Goal: Contribute content: Add original content to the website for others to see

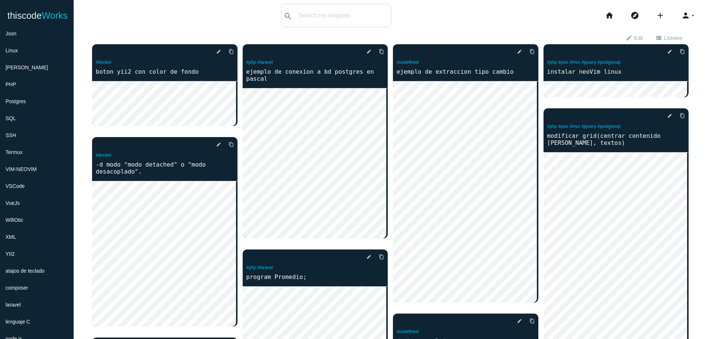
scroll to position [147, 0]
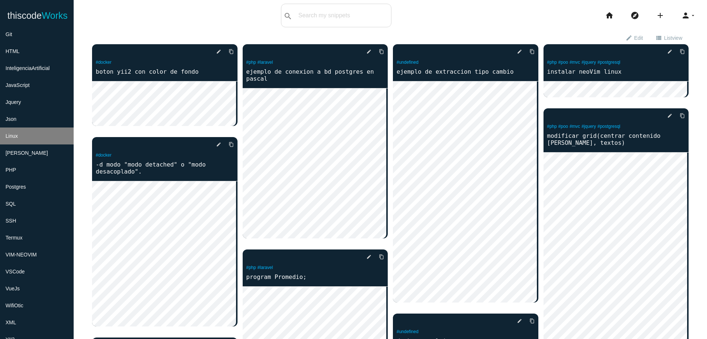
click at [43, 136] on li "Linux" at bounding box center [37, 135] width 74 height 17
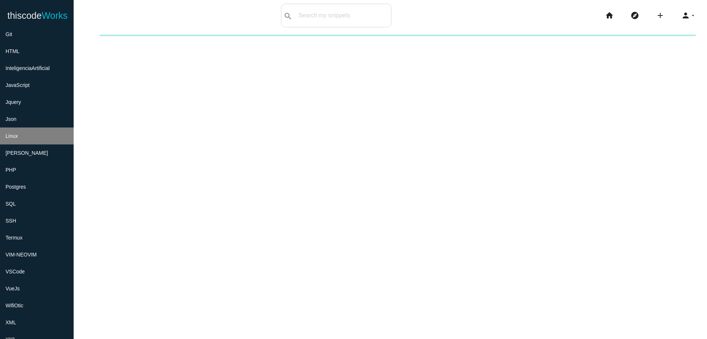
click at [43, 136] on li "Linux" at bounding box center [37, 135] width 74 height 17
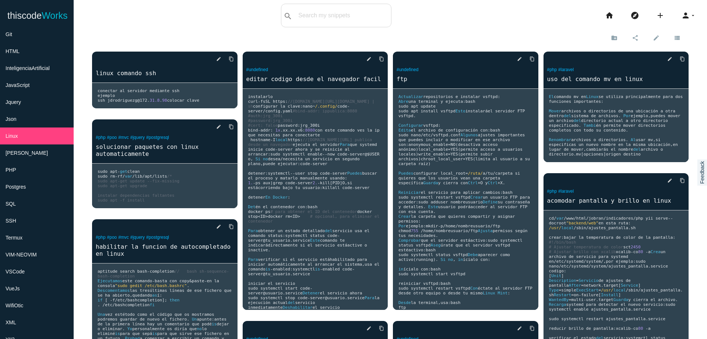
drag, startPoint x: 39, startPoint y: 140, endPoint x: 164, endPoint y: 27, distance: 168.5
click at [164, 27] on body "thiscode Works thiscodeworks search All: All: Code: Title: Tag: All: Code: Titl…" at bounding box center [353, 169] width 707 height 339
click at [612, 40] on icon "create_new_folder" at bounding box center [614, 37] width 7 height 13
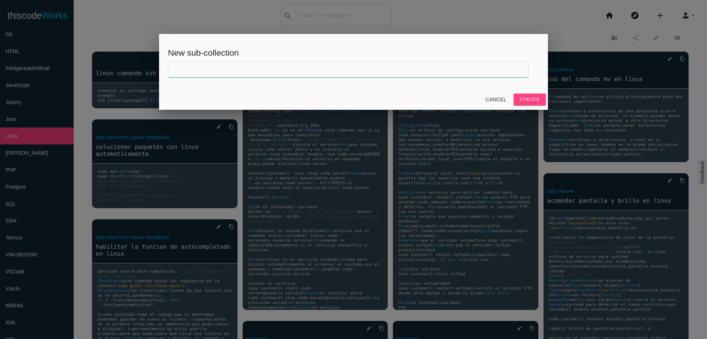
click at [381, 75] on input "text" at bounding box center [348, 69] width 361 height 16
type input "s"
type input "b"
type input "BASH-Script"
click at [539, 100] on button "Create" at bounding box center [530, 100] width 32 height 12
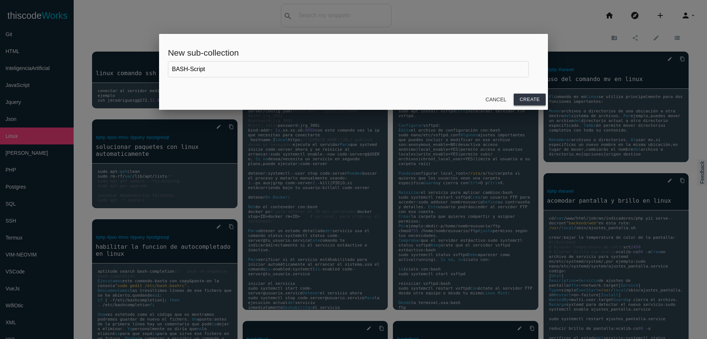
click at [539, 100] on button "Create" at bounding box center [530, 100] width 32 height 12
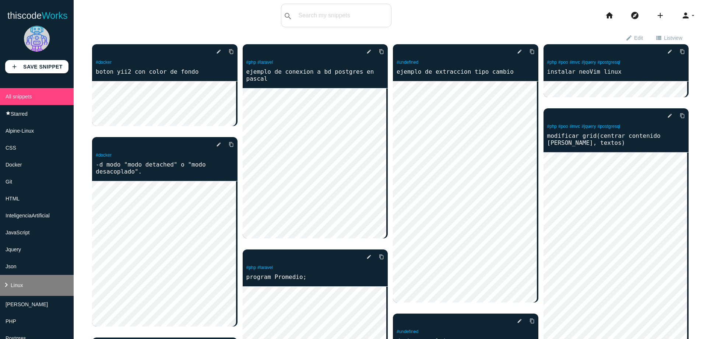
click at [21, 284] on span "Linux" at bounding box center [17, 285] width 12 height 6
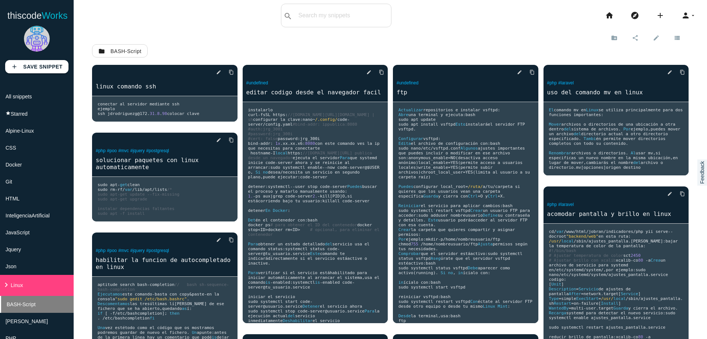
click at [24, 301] on li "BASH-Script" at bounding box center [37, 304] width 74 height 17
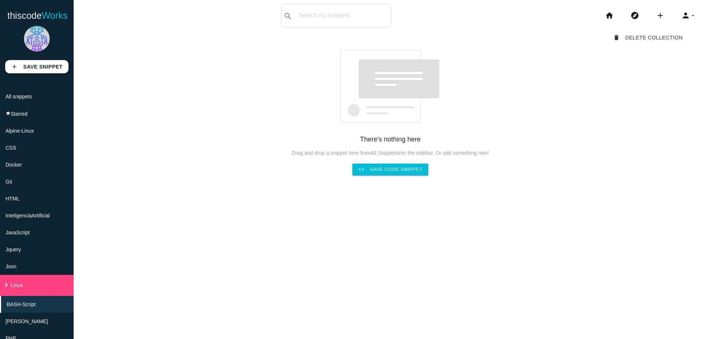
click at [651, 18] on li "add code Snippet link Link" at bounding box center [663, 16] width 25 height 24
click at [656, 19] on icon "add" at bounding box center [660, 16] width 9 height 24
click at [663, 13] on link "code Snippet" at bounding box center [677, 13] width 52 height 18
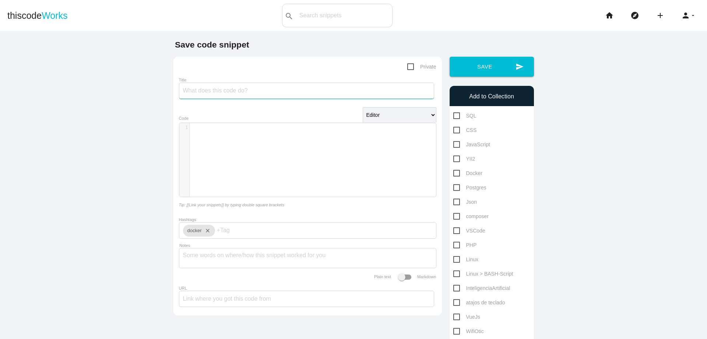
click at [317, 88] on input "Title" at bounding box center [306, 91] width 255 height 16
type input "crear proyecto laravel-yii2 con bash"
click at [274, 143] on div "​ x 1 ​" at bounding box center [313, 165] width 268 height 85
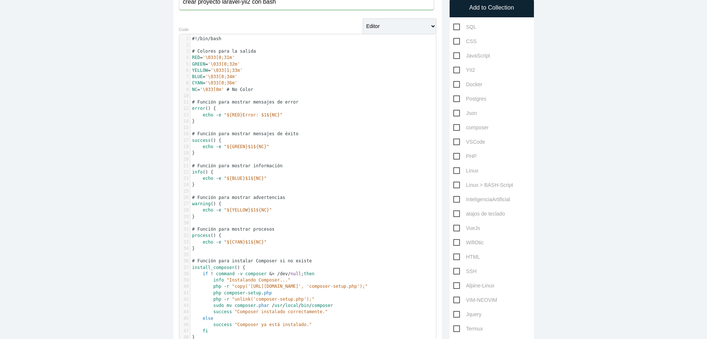
scroll to position [0, 0]
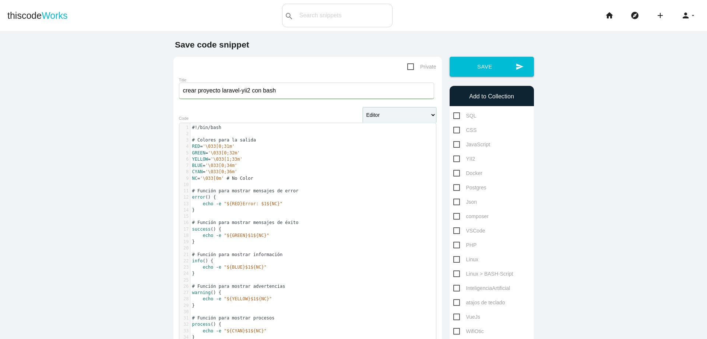
drag, startPoint x: 414, startPoint y: 118, endPoint x: 146, endPoint y: 112, distance: 268.3
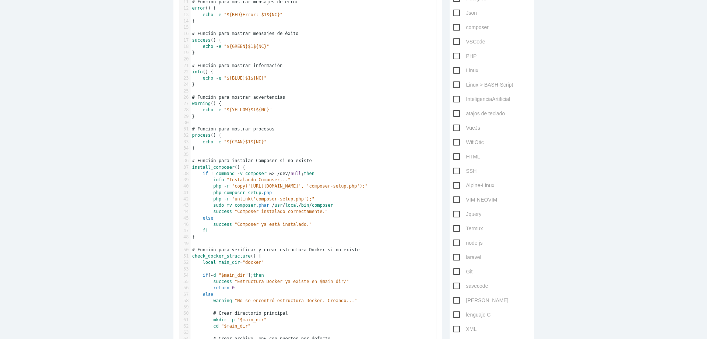
scroll to position [158, 0]
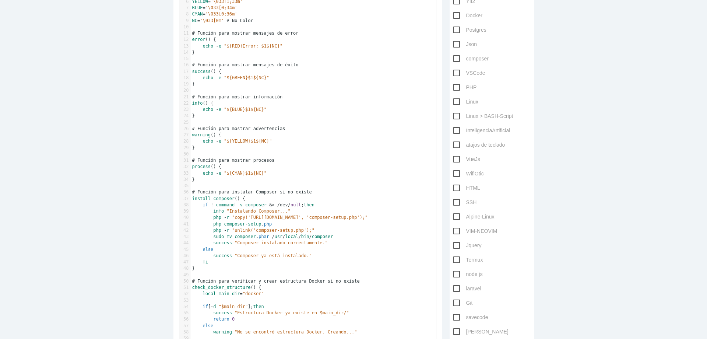
click at [465, 101] on span "Linux" at bounding box center [465, 101] width 25 height 9
click at [458, 101] on input "Linux" at bounding box center [455, 99] width 5 height 5
click at [465, 101] on span "Linux" at bounding box center [465, 101] width 25 height 9
click at [458, 101] on input "Linux" at bounding box center [455, 99] width 5 height 5
checkbox input "false"
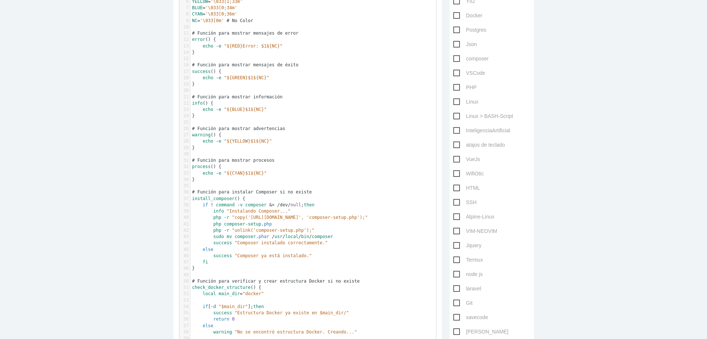
click at [474, 112] on span "Linux > BASH-Script" at bounding box center [483, 116] width 60 height 9
click at [458, 112] on input "Linux > BASH-Script" at bounding box center [455, 114] width 5 height 5
checkbox input "true"
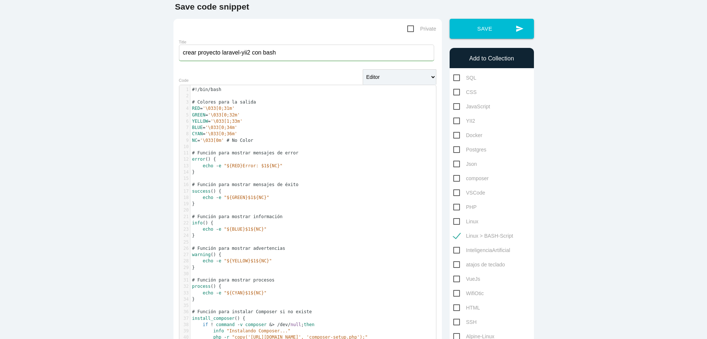
scroll to position [0, 0]
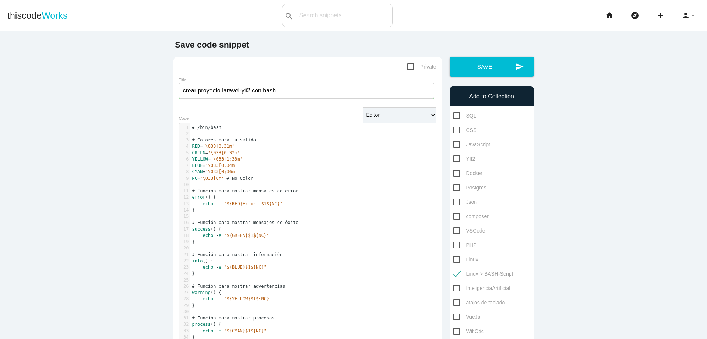
click at [407, 66] on span "Private" at bounding box center [421, 66] width 29 height 9
click at [407, 66] on input "Private" at bounding box center [409, 64] width 5 height 5
checkbox input "true"
click at [477, 69] on button "send Save" at bounding box center [492, 67] width 84 height 20
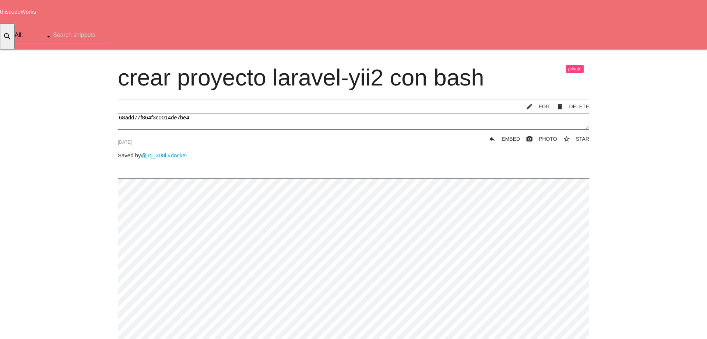
click at [656, 49] on icon "add" at bounding box center [660, 61] width 9 height 24
click at [15, 13] on icon "code" at bounding box center [10, 9] width 9 height 8
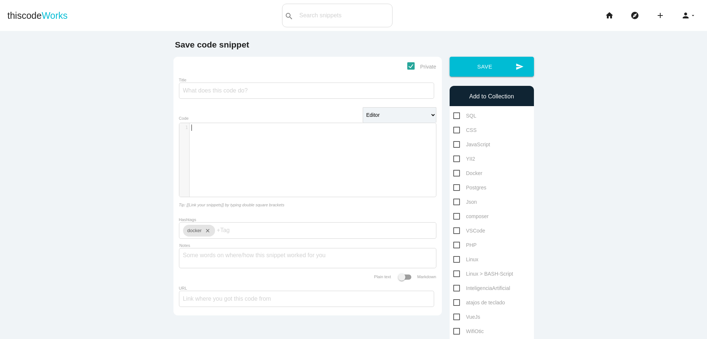
scroll to position [2, 0]
click at [367, 155] on div "​ x 1 ​" at bounding box center [313, 165] width 268 height 85
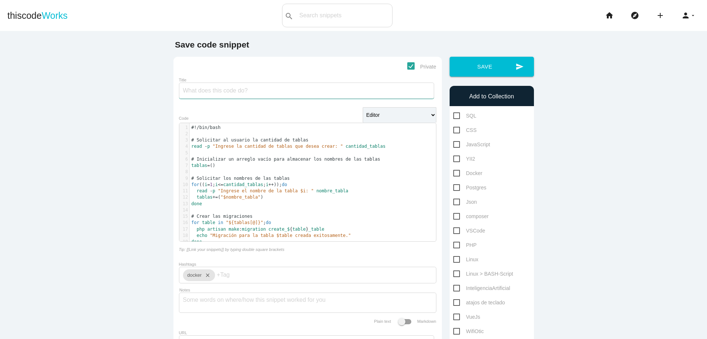
click at [299, 91] on input "Title" at bounding box center [306, 91] width 255 height 16
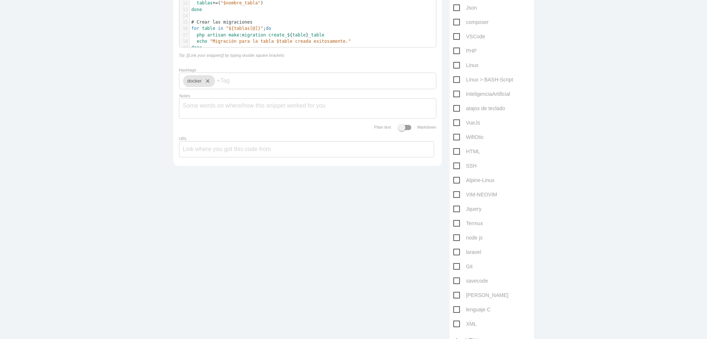
scroll to position [207, 0]
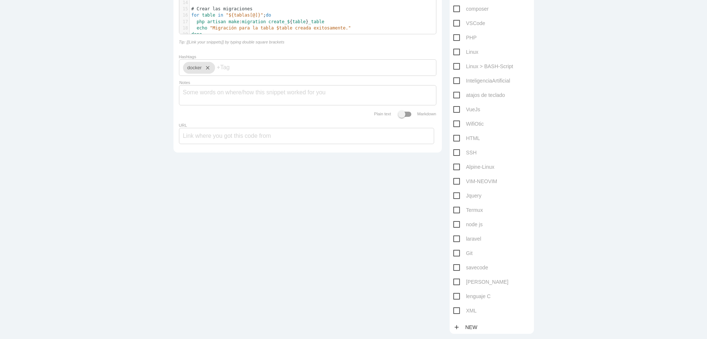
type input "crear migration en [GEOGRAPHIC_DATA]"
click at [454, 241] on span "laravel" at bounding box center [467, 238] width 28 height 9
click at [454, 239] on input "laravel" at bounding box center [455, 236] width 5 height 5
checkbox input "true"
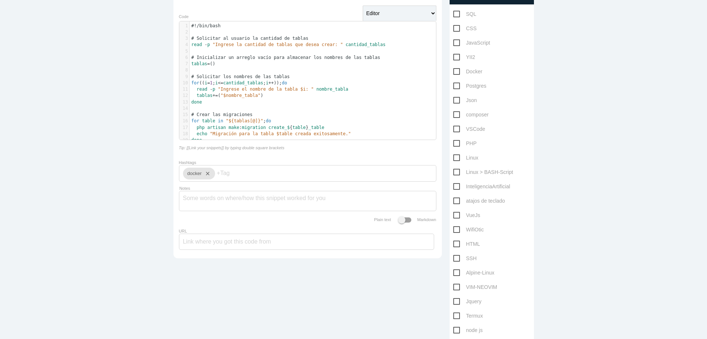
scroll to position [100, 0]
click at [455, 144] on span "PHP" at bounding box center [465, 144] width 24 height 9
click at [455, 144] on input "PHP" at bounding box center [455, 142] width 5 height 5
checkbox input "true"
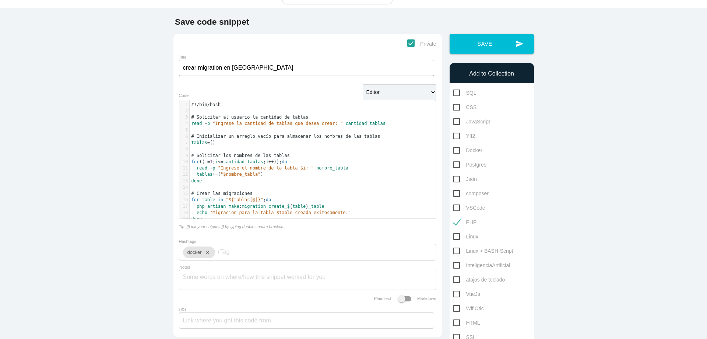
scroll to position [0, 0]
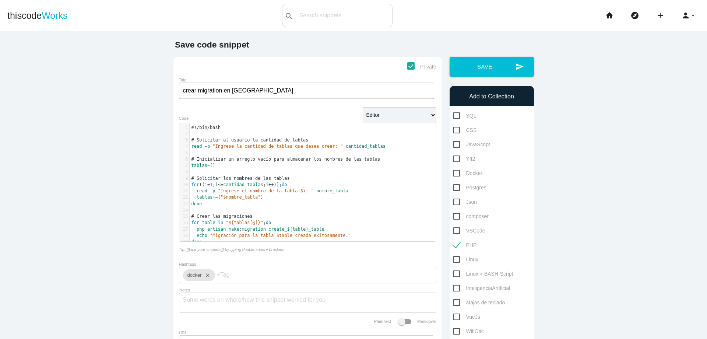
click at [407, 67] on span "Private" at bounding box center [421, 66] width 29 height 9
click at [407, 67] on input "Private" at bounding box center [409, 64] width 5 height 5
checkbox input "false"
click at [516, 72] on icon "send" at bounding box center [520, 67] width 8 height 20
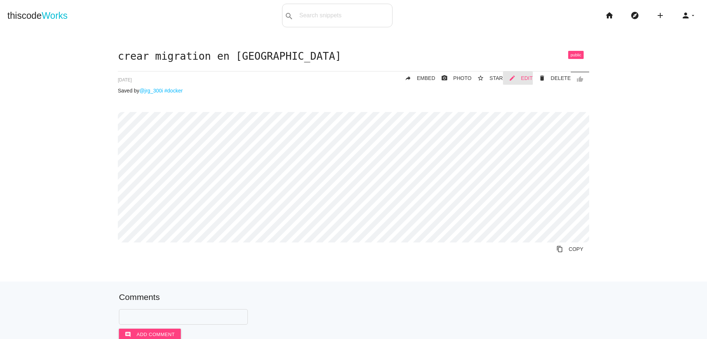
click at [532, 78] on span "EDIT" at bounding box center [527, 78] width 12 height 6
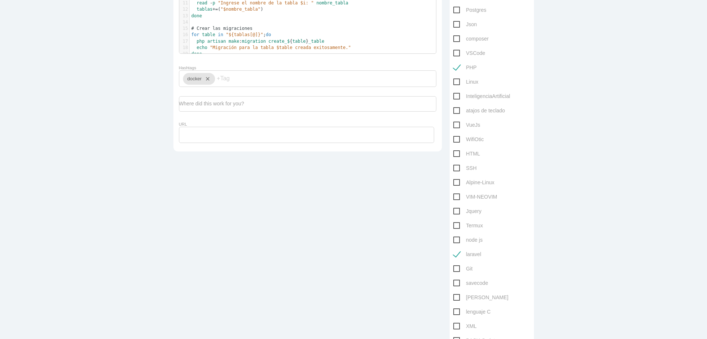
scroll to position [176, 0]
click at [455, 81] on span "Linux" at bounding box center [465, 83] width 25 height 9
click at [455, 81] on input "Linux" at bounding box center [455, 81] width 5 height 5
click at [455, 81] on span "Linux" at bounding box center [465, 83] width 25 height 9
click at [455, 81] on input "Linux" at bounding box center [455, 81] width 5 height 5
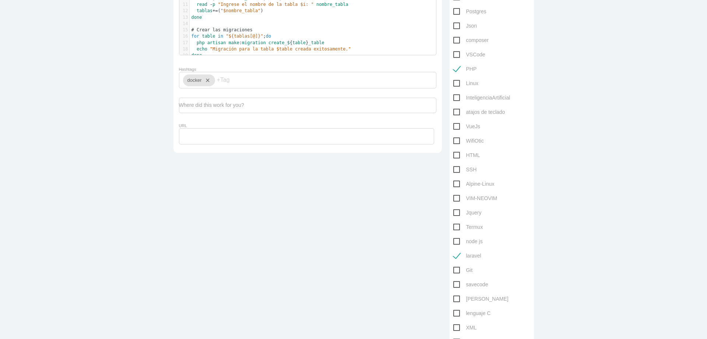
click at [463, 81] on span "Linux" at bounding box center [465, 83] width 25 height 9
click at [458, 81] on input "Linux" at bounding box center [455, 81] width 5 height 5
click at [470, 83] on span "Linux" at bounding box center [465, 83] width 25 height 9
click at [458, 83] on input "Linux" at bounding box center [455, 81] width 5 height 5
checkbox input "false"
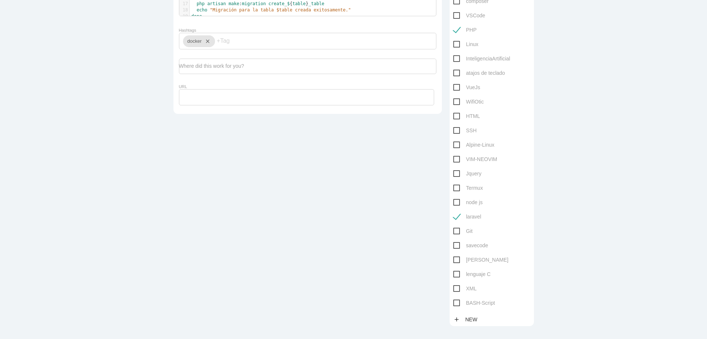
scroll to position [239, 0]
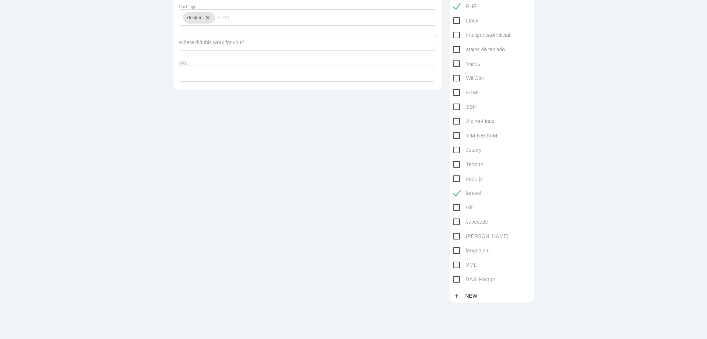
click at [454, 278] on span "BASH-Script" at bounding box center [474, 279] width 42 height 9
click at [454, 278] on input "BASH-Script" at bounding box center [455, 277] width 5 height 5
checkbox input "true"
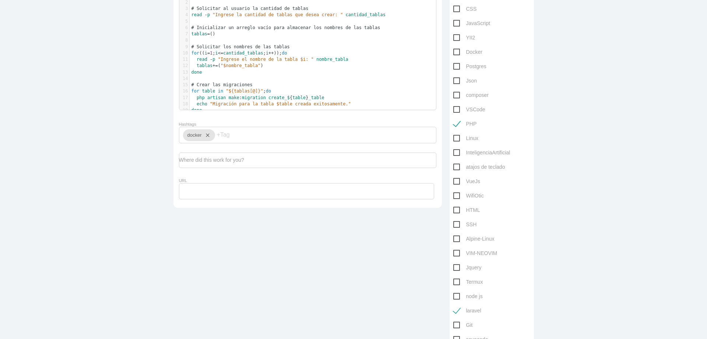
scroll to position [0, 0]
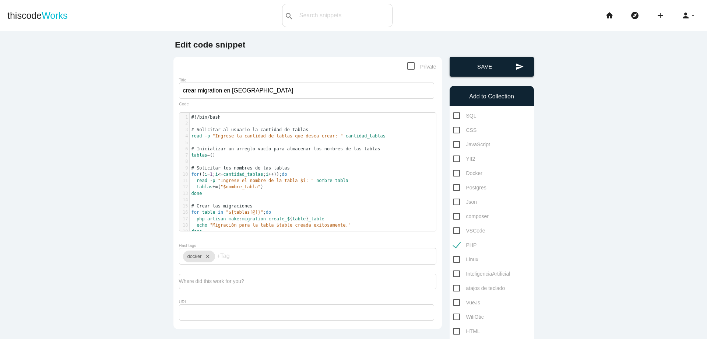
click at [516, 67] on icon "send" at bounding box center [520, 67] width 8 height 20
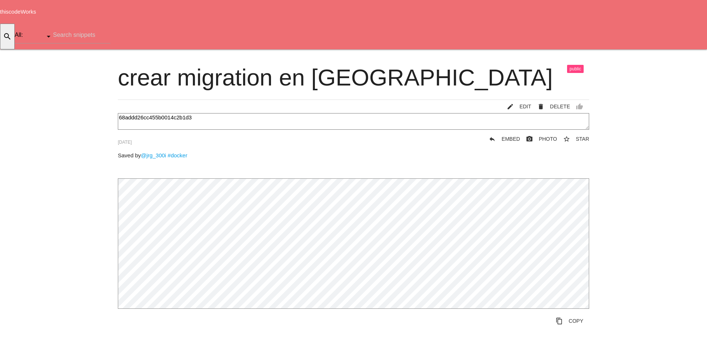
click at [565, 314] on link "content_copy COPY" at bounding box center [569, 320] width 39 height 13
click at [524, 104] on span "EDIT" at bounding box center [526, 107] width 12 height 6
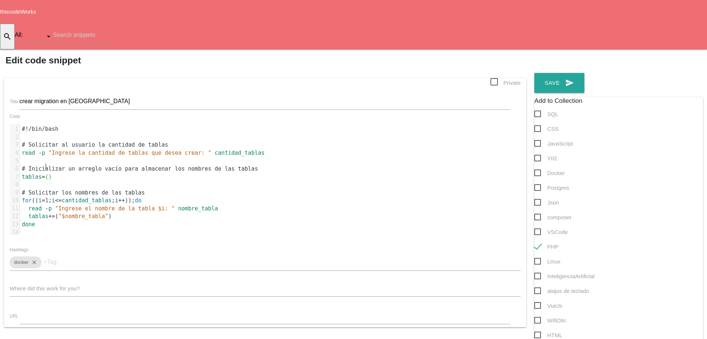
scroll to position [2, 0]
type textarea "#!/bin/bash # Solicitar al usuario la cantidad de tablas read -p "Ingrese la ca…"
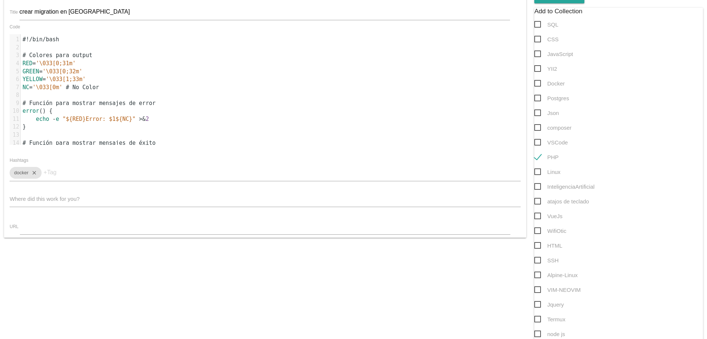
scroll to position [42, 0]
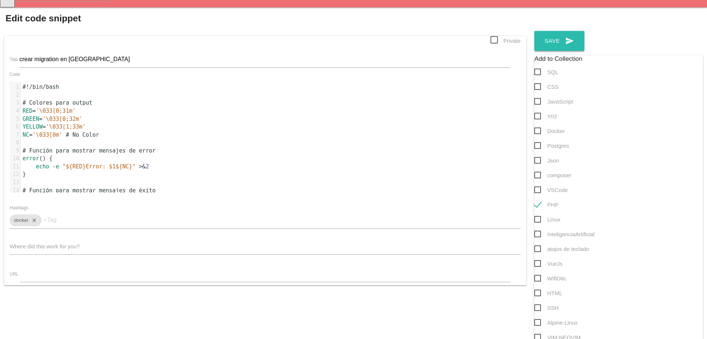
click at [535, 31] on button "send Save" at bounding box center [560, 41] width 50 height 20
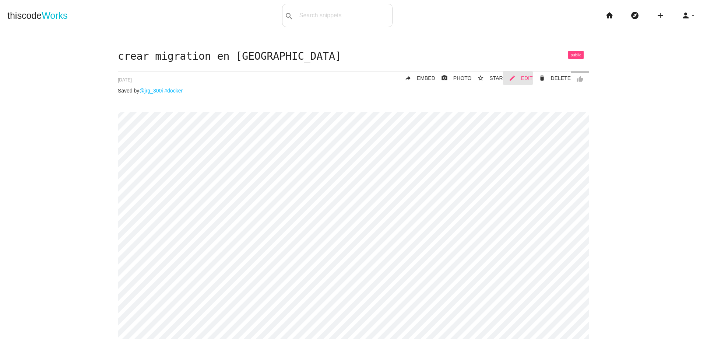
click at [528, 78] on span "EDIT" at bounding box center [527, 78] width 12 height 6
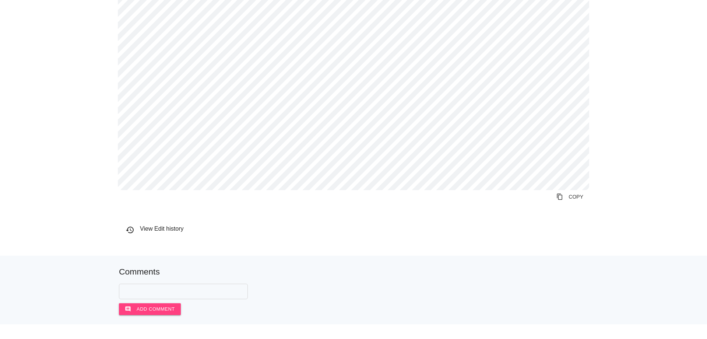
scroll to position [603, 0]
click at [575, 196] on link "content_copy COPY" at bounding box center [570, 194] width 39 height 13
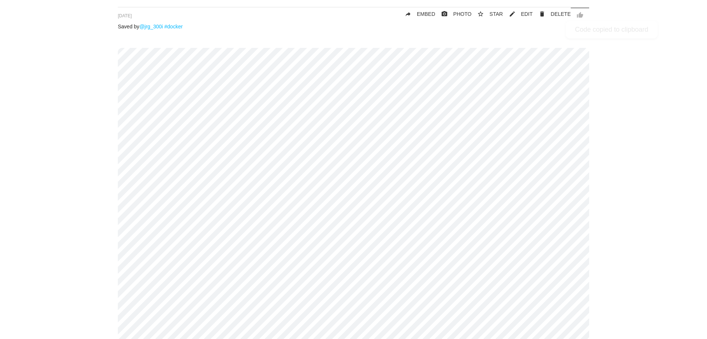
scroll to position [0, 0]
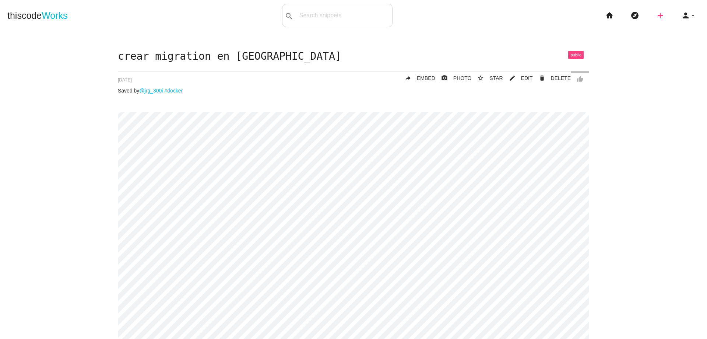
click at [656, 18] on icon "add" at bounding box center [660, 16] width 9 height 24
click at [656, 14] on icon "code" at bounding box center [660, 13] width 9 height 8
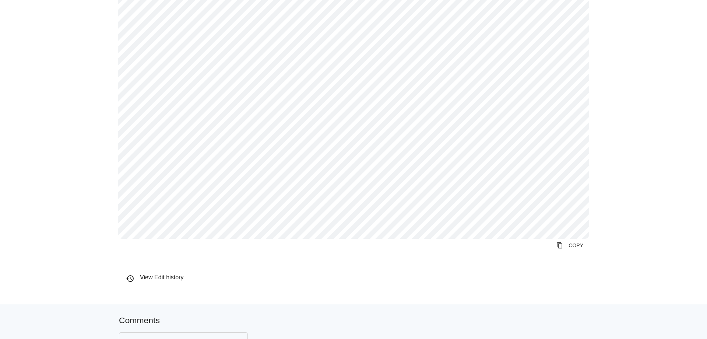
scroll to position [597, 0]
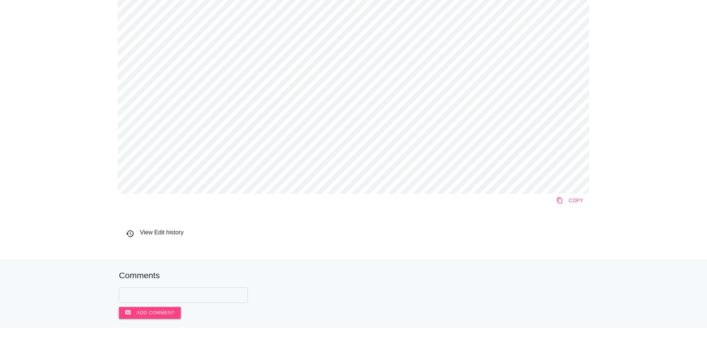
click at [557, 204] on icon "content_copy" at bounding box center [560, 200] width 7 height 13
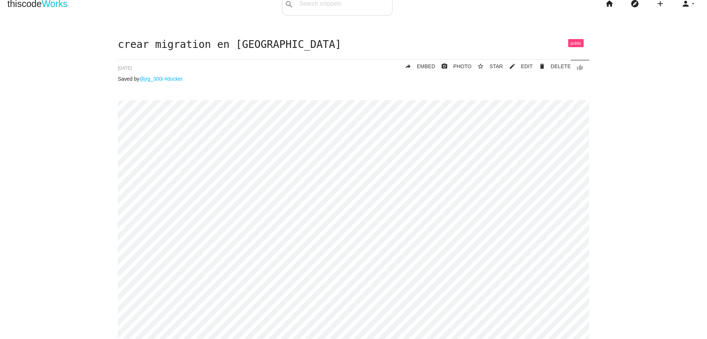
scroll to position [0, 0]
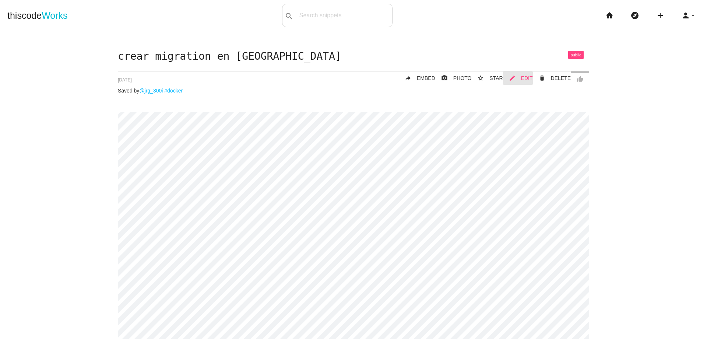
click at [526, 81] on link "mode_edit EDIT" at bounding box center [518, 77] width 30 height 13
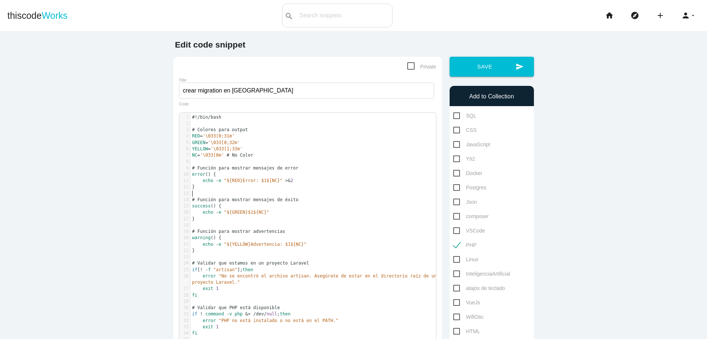
scroll to position [2, 0]
click at [311, 193] on pre "​" at bounding box center [315, 193] width 251 height 6
type textarea "#!/lor/ipsu # Dolorsi amet consec ADI='\837[1;35e' SEDDO='\506[2;17e' TEMPOR='\…"
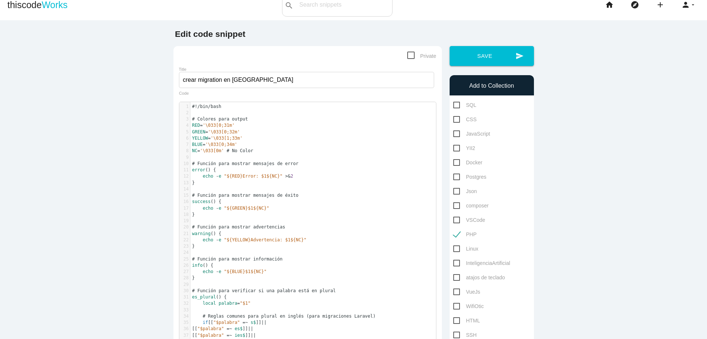
scroll to position [0, 0]
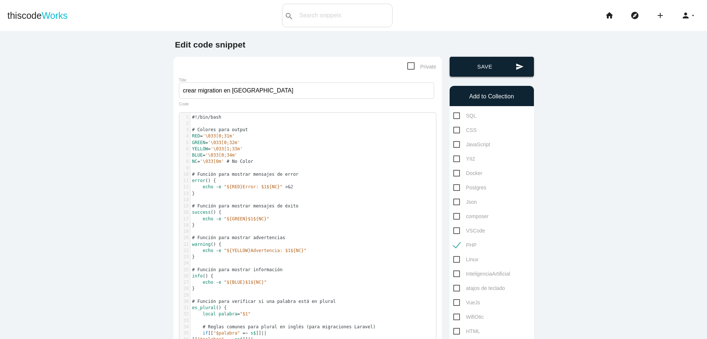
click at [511, 64] on button "send Save" at bounding box center [492, 67] width 84 height 20
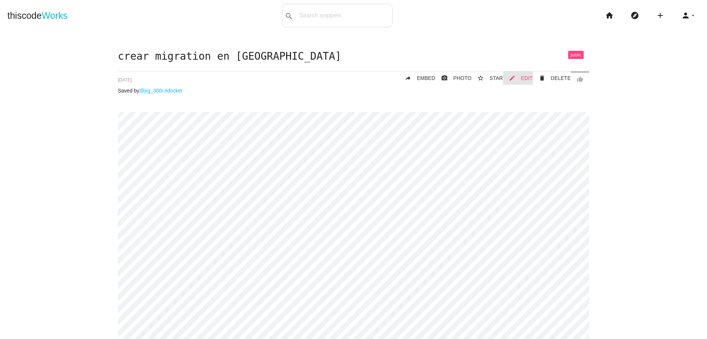
click at [525, 79] on span "EDIT" at bounding box center [527, 78] width 12 height 6
